Goal: Information Seeking & Learning: Find specific page/section

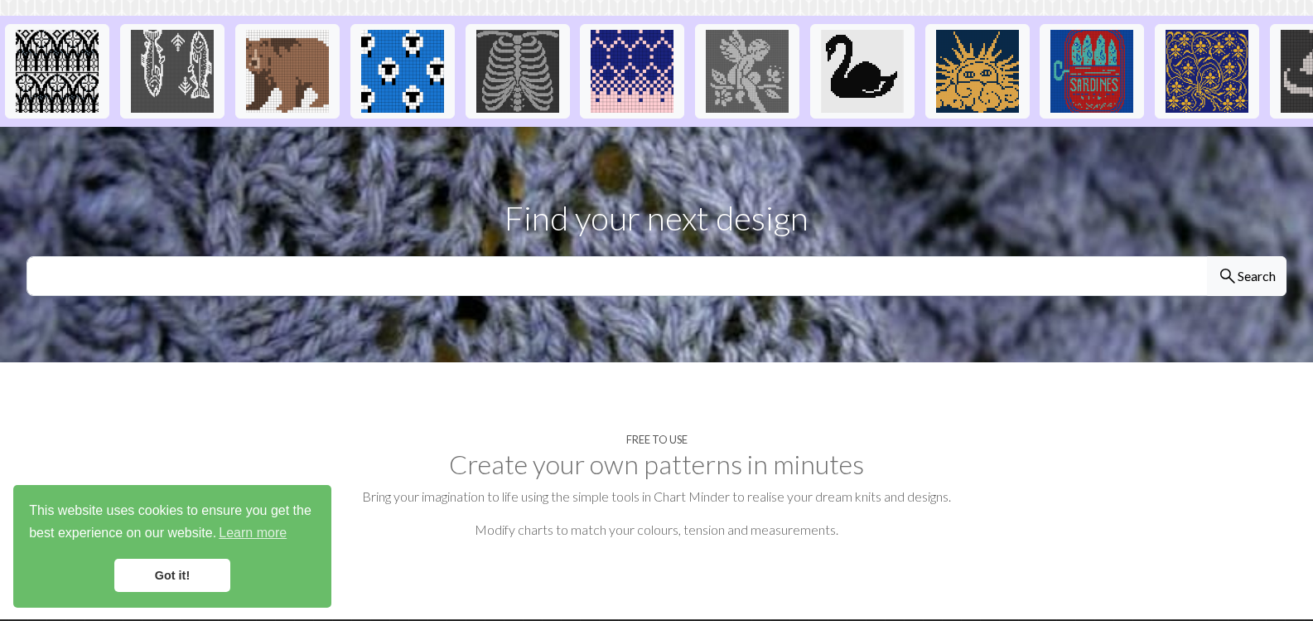
scroll to position [414, 0]
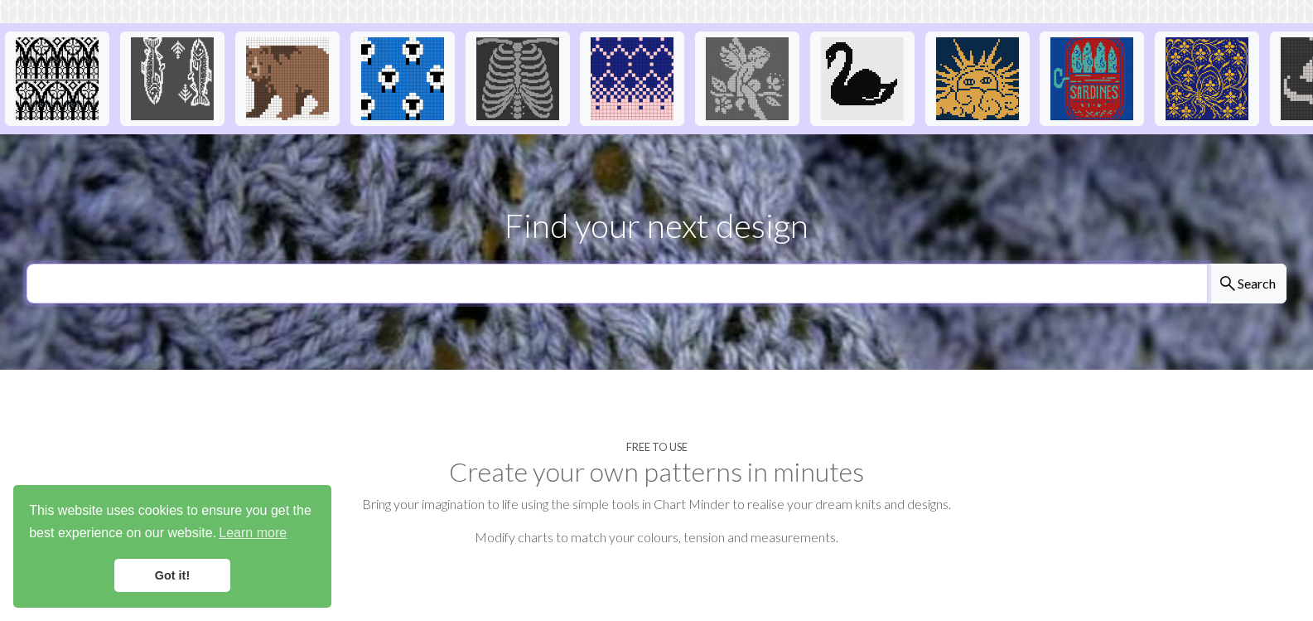
click at [849, 264] on input "text" at bounding box center [618, 284] width 1182 height 40
type input "fox"
click at [1207, 264] on button "search Search" at bounding box center [1247, 284] width 80 height 40
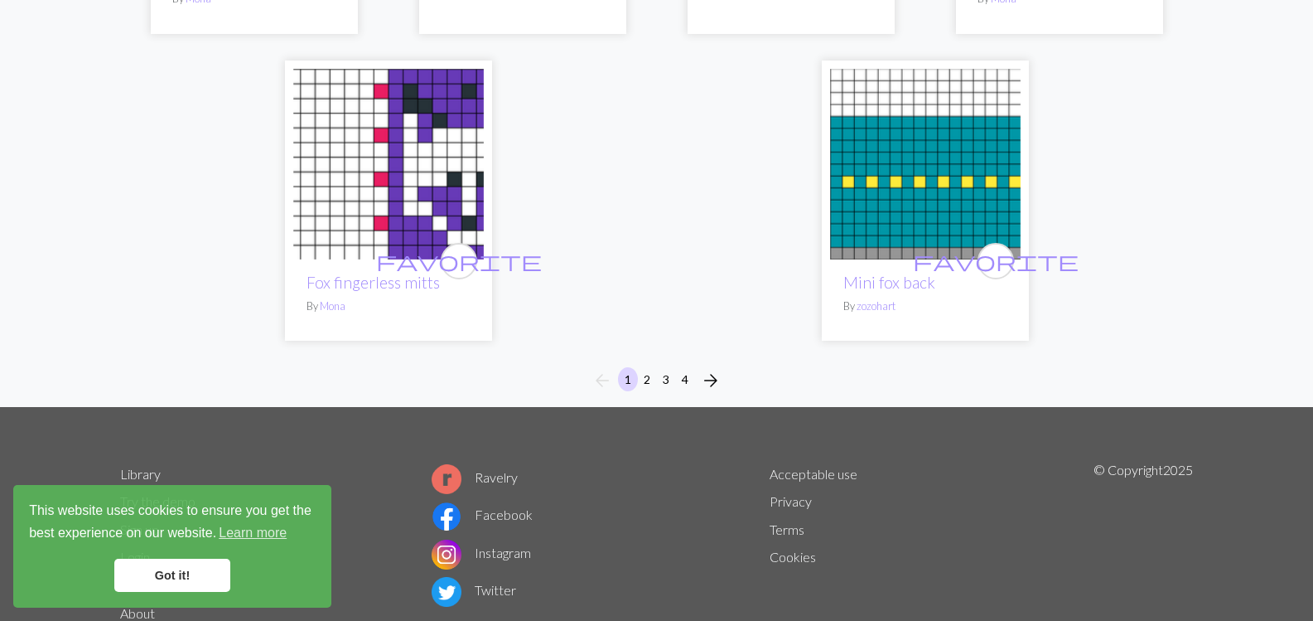
scroll to position [4206, 0]
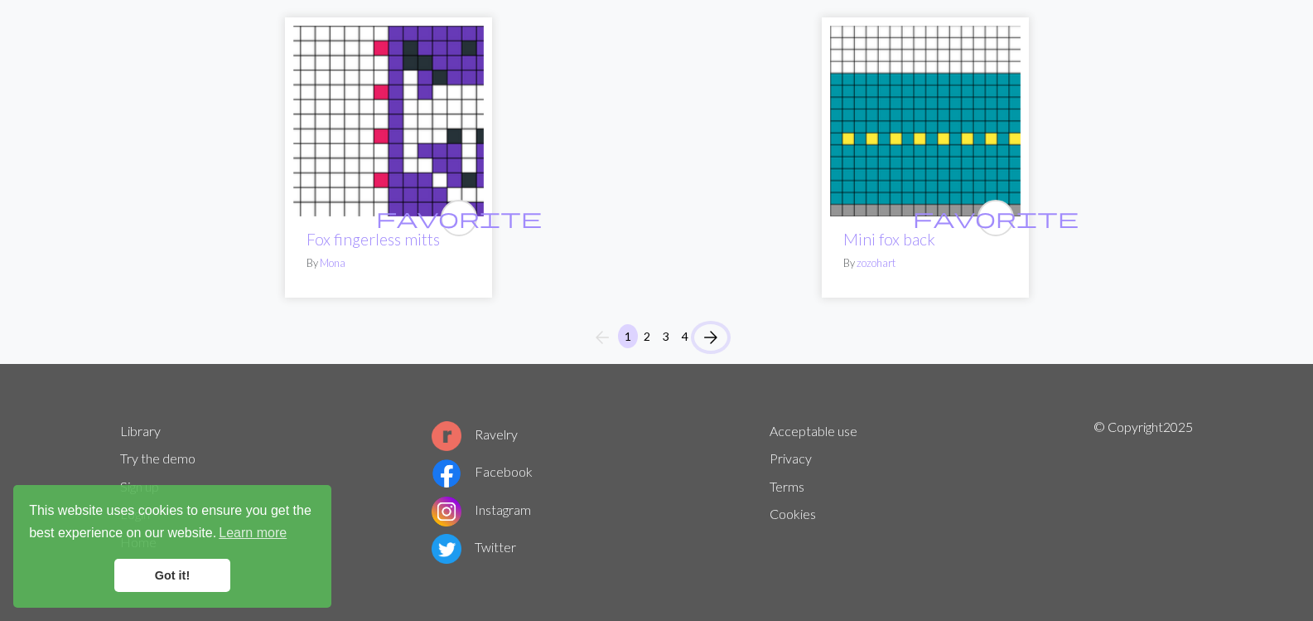
click at [719, 326] on span "arrow_forward" at bounding box center [711, 337] width 20 height 23
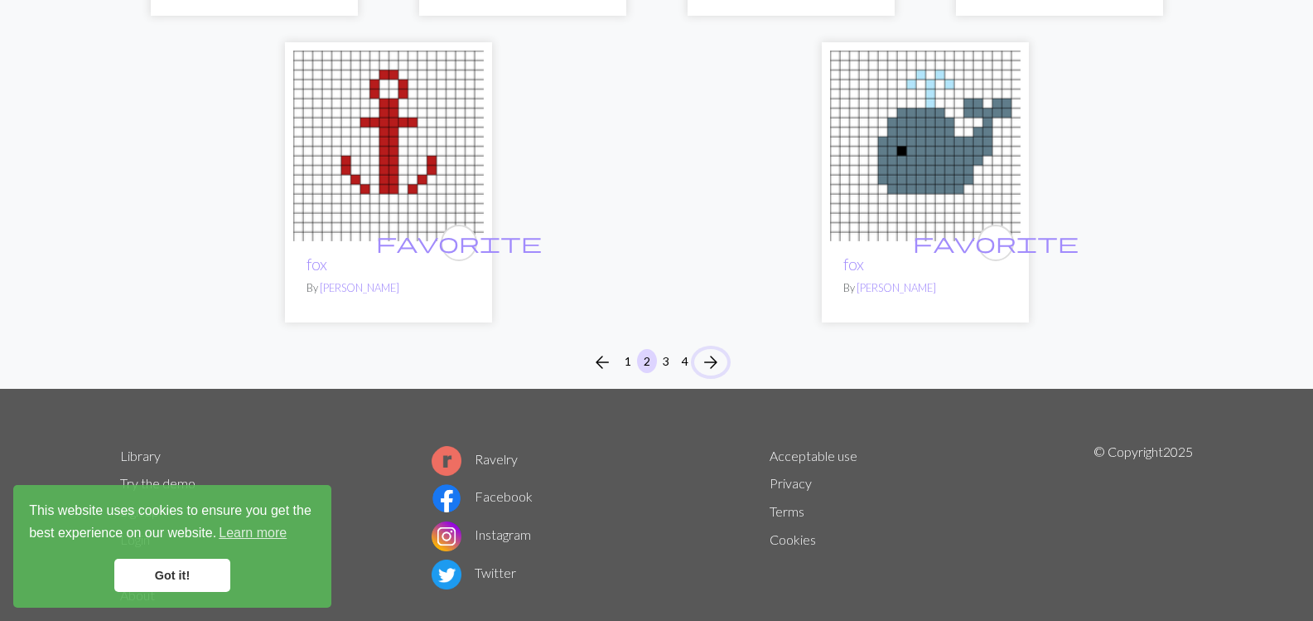
scroll to position [4389, 0]
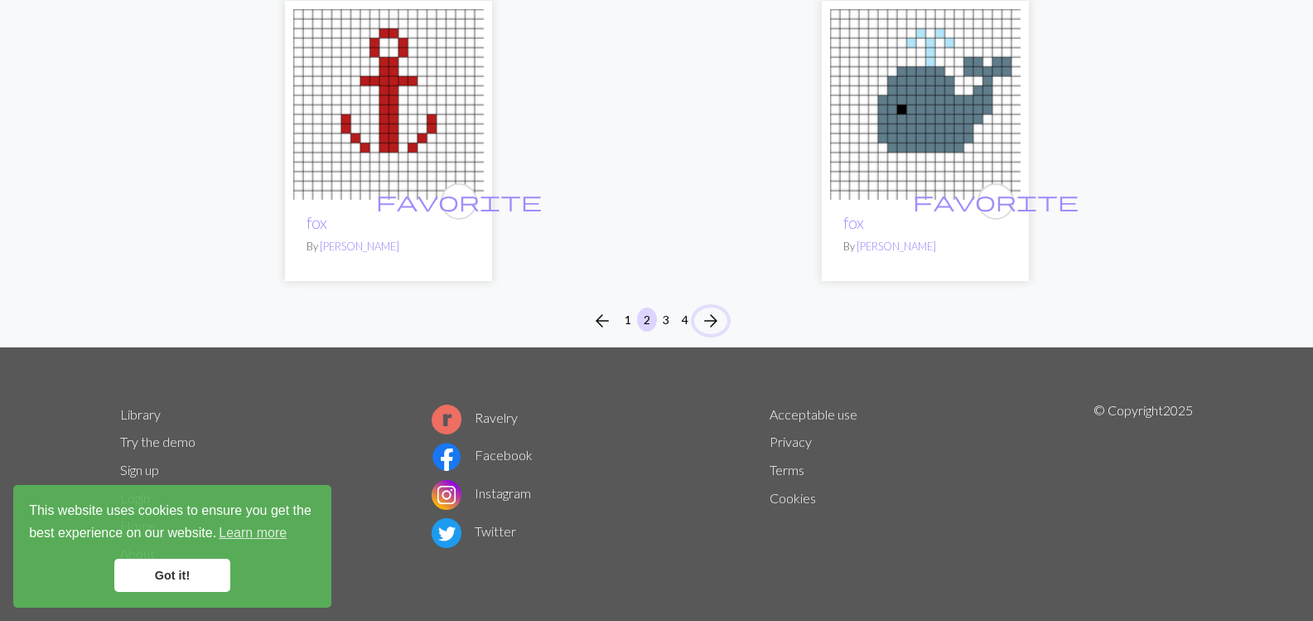
click at [714, 316] on span "arrow_forward" at bounding box center [711, 320] width 20 height 23
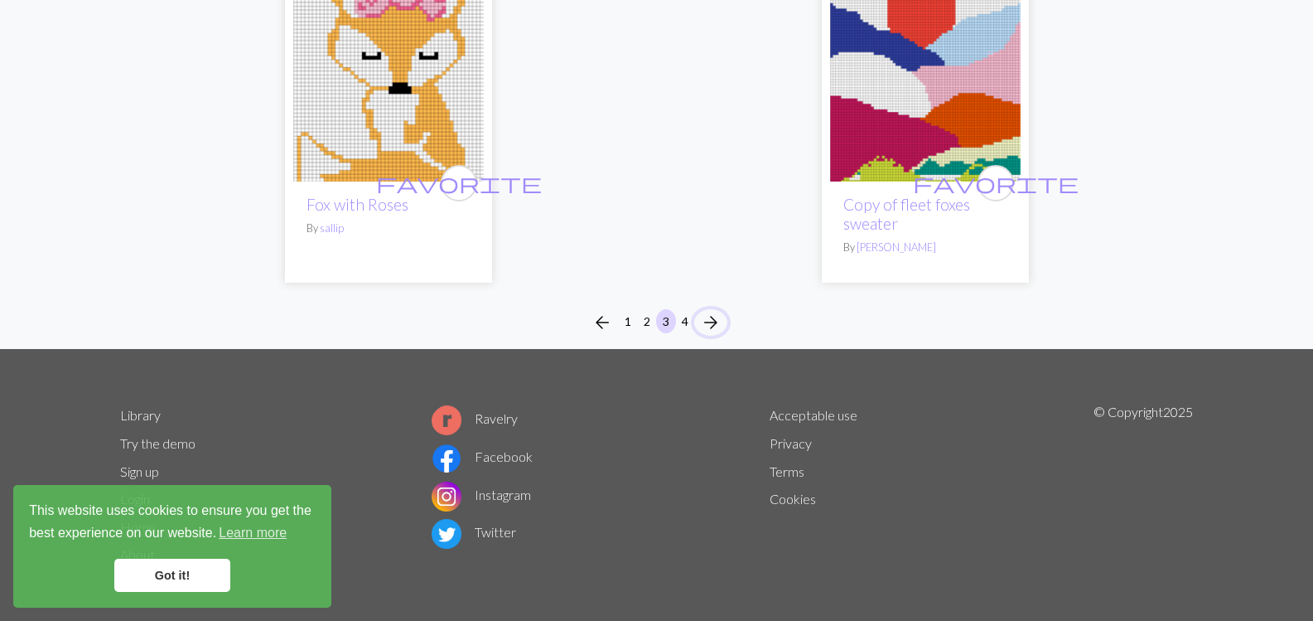
scroll to position [4149, 0]
